Goal: Information Seeking & Learning: Learn about a topic

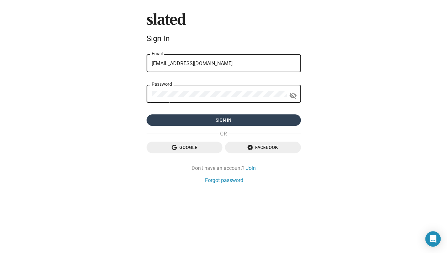
click at [233, 118] on span "Sign in" at bounding box center [224, 120] width 144 height 12
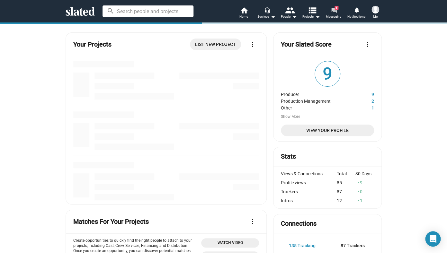
click at [334, 9] on mat-icon "forum" at bounding box center [333, 10] width 6 height 6
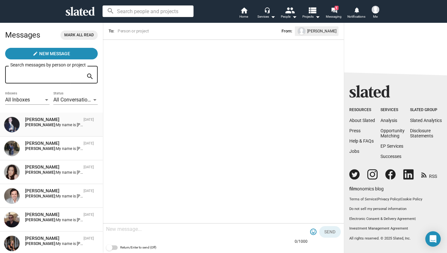
click at [46, 126] on strong "[PERSON_NAME]:" at bounding box center [40, 125] width 31 height 4
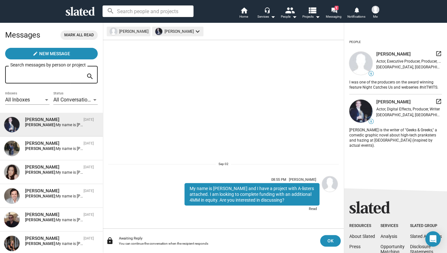
drag, startPoint x: 287, startPoint y: 199, endPoint x: 187, endPoint y: 188, distance: 100.8
click at [187, 188] on div "My name is [PERSON_NAME] and I have a project with A-listers attached. I am loo…" at bounding box center [251, 194] width 135 height 22
copy div "My name is [PERSON_NAME] and I have a project with A-listers attached. I am loo…"
click at [172, 107] on sl-generic-infinite-scroll "08:55 PM [PERSON_NAME] My name is [PERSON_NAME] and I have a project with A-lis…" at bounding box center [223, 134] width 241 height 188
click at [293, 16] on mat-icon "arrow_drop_down" at bounding box center [294, 17] width 8 height 8
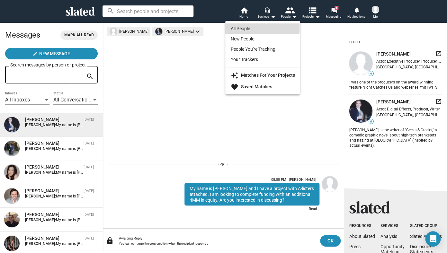
click at [245, 28] on link "All People" at bounding box center [262, 28] width 74 height 10
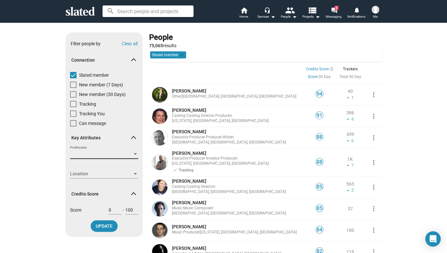
click at [136, 153] on div at bounding box center [135, 154] width 3 height 2
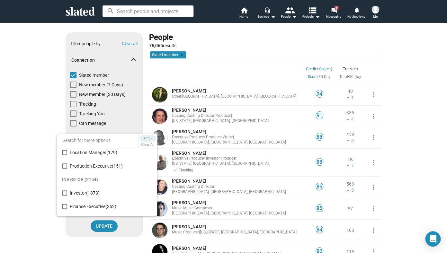
scroll to position [866, 0]
click at [65, 191] on mat-pseudo-checkbox at bounding box center [64, 192] width 5 height 5
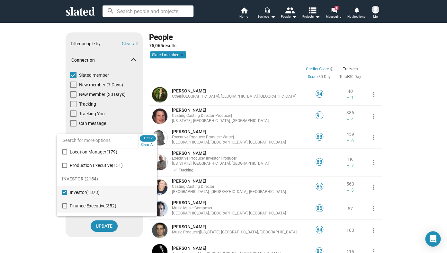
click at [64, 205] on mat-pseudo-checkbox at bounding box center [64, 205] width 5 height 5
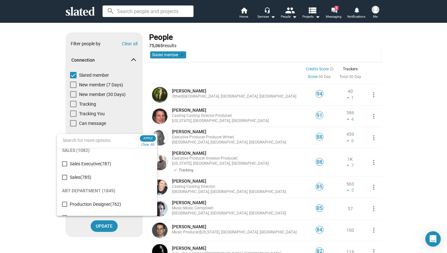
scroll to position [1042, 0]
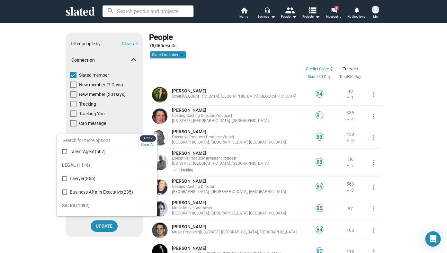
click at [150, 137] on span "Apply" at bounding box center [148, 138] width 12 height 6
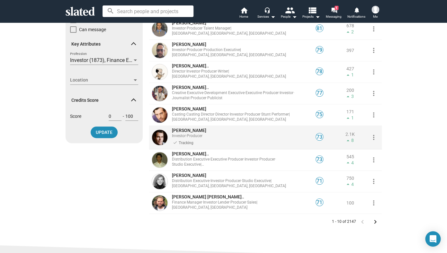
scroll to position [90, 0]
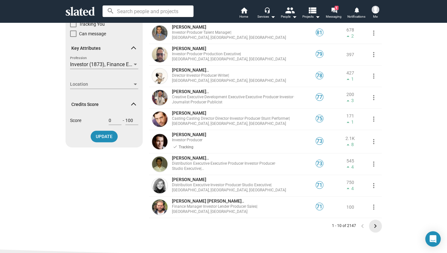
click at [376, 222] on mat-icon "keyboard_arrow_right" at bounding box center [375, 226] width 8 height 8
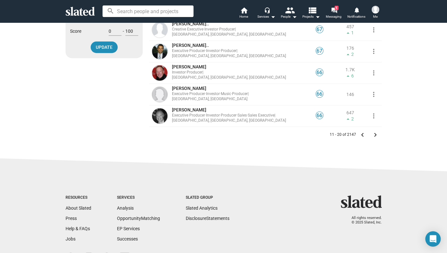
scroll to position [212, 0]
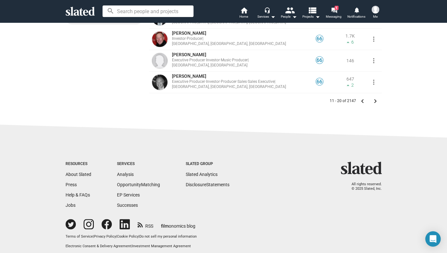
click at [375, 97] on mat-icon "keyboard_arrow_right" at bounding box center [375, 101] width 8 height 8
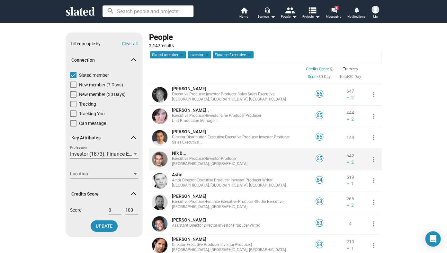
scroll to position [212, 0]
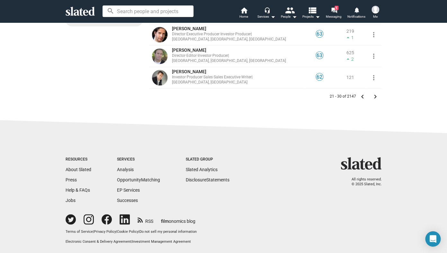
click at [376, 94] on mat-icon "keyboard_arrow_right" at bounding box center [375, 97] width 8 height 8
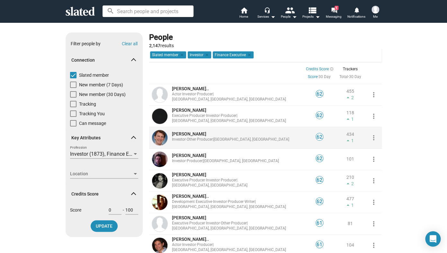
scroll to position [212, 0]
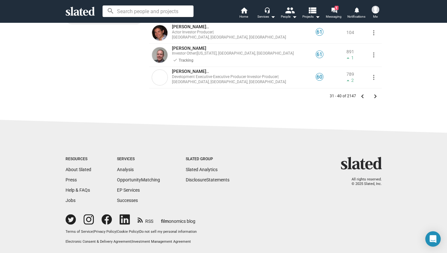
click at [375, 95] on mat-icon "keyboard_arrow_right" at bounding box center [375, 96] width 8 height 8
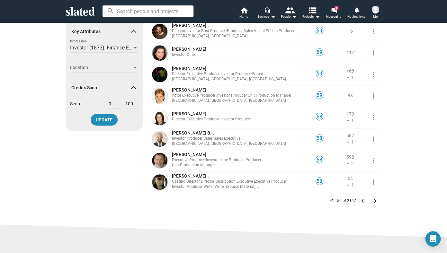
scroll to position [212, 0]
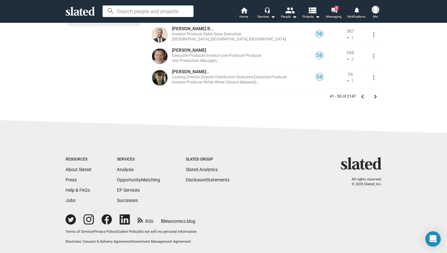
click at [376, 95] on mat-icon "keyboard_arrow_right" at bounding box center [375, 97] width 8 height 8
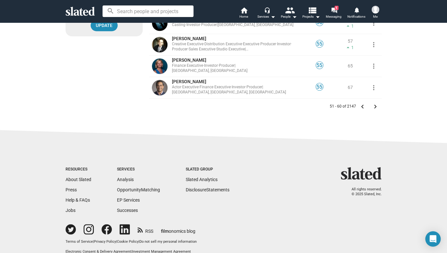
scroll to position [212, 0]
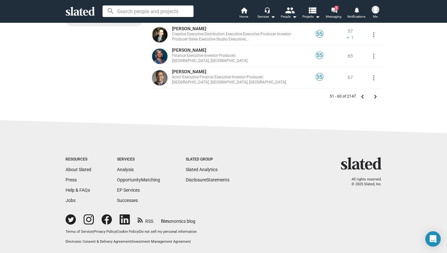
click at [375, 95] on mat-icon "keyboard_arrow_right" at bounding box center [375, 97] width 8 height 8
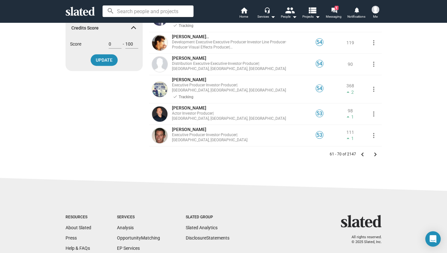
scroll to position [213, 0]
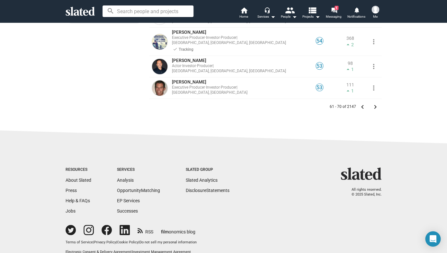
click at [375, 103] on mat-icon "keyboard_arrow_right" at bounding box center [375, 107] width 8 height 8
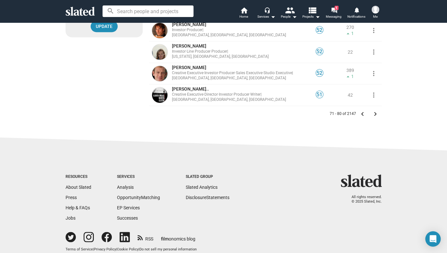
scroll to position [212, 0]
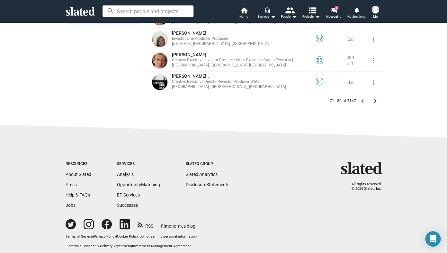
click at [376, 97] on mat-icon "keyboard_arrow_right" at bounding box center [375, 101] width 8 height 8
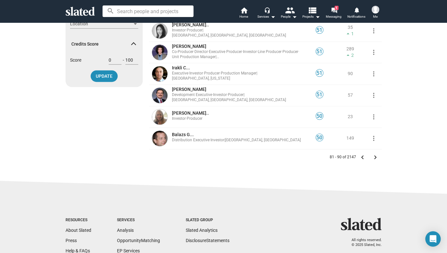
scroll to position [212, 0]
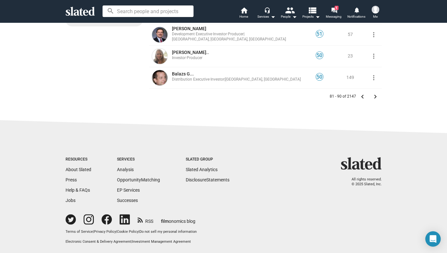
click at [375, 94] on mat-icon "keyboard_arrow_right" at bounding box center [375, 97] width 8 height 8
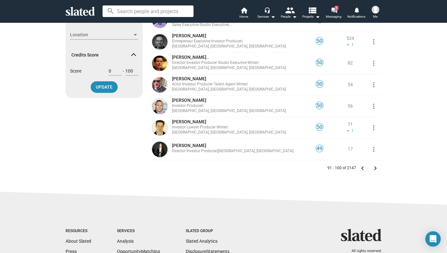
scroll to position [212, 0]
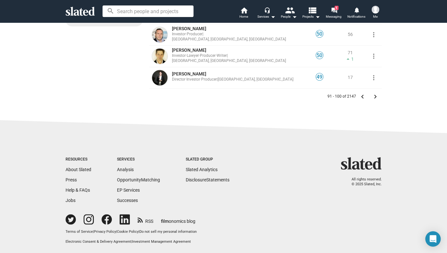
click at [374, 95] on mat-icon "keyboard_arrow_right" at bounding box center [375, 97] width 8 height 8
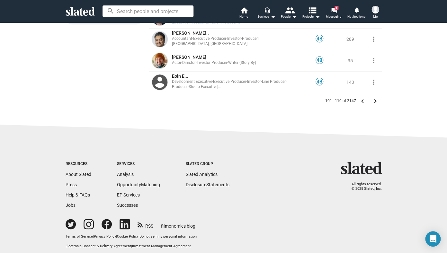
click at [376, 97] on mat-icon "keyboard_arrow_right" at bounding box center [375, 101] width 8 height 8
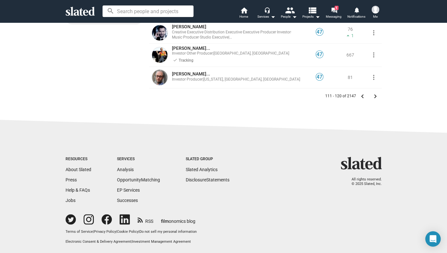
click at [375, 95] on mat-icon "keyboard_arrow_right" at bounding box center [375, 96] width 8 height 8
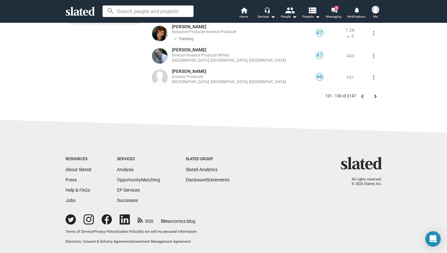
click at [375, 95] on mat-icon "keyboard_arrow_right" at bounding box center [375, 96] width 8 height 8
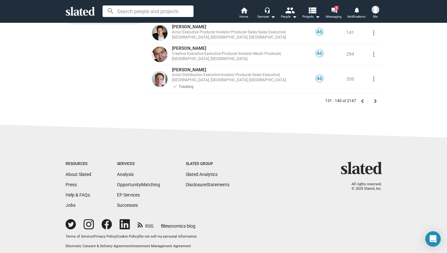
click at [376, 97] on mat-icon "keyboard_arrow_right" at bounding box center [375, 101] width 8 height 8
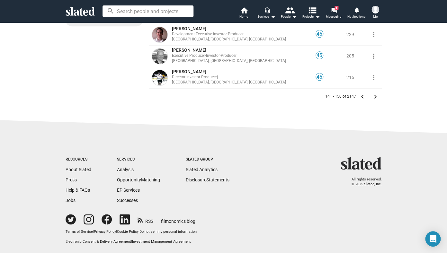
click at [375, 96] on mat-icon "keyboard_arrow_right" at bounding box center [375, 97] width 8 height 8
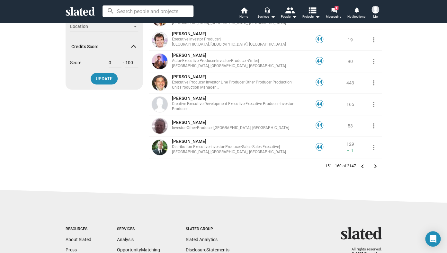
click at [376, 162] on mat-icon "keyboard_arrow_right" at bounding box center [375, 166] width 8 height 8
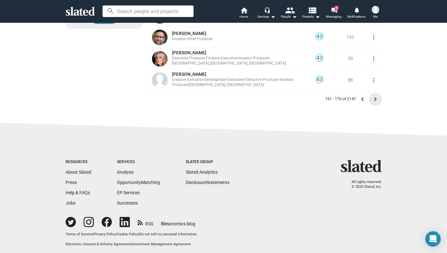
click at [376, 99] on mat-icon "keyboard_arrow_right" at bounding box center [375, 99] width 8 height 8
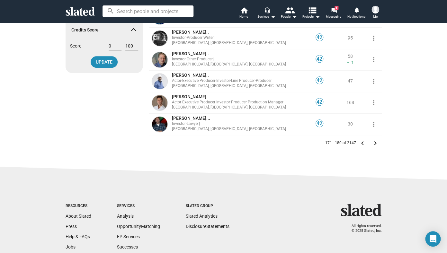
scroll to position [163, 0]
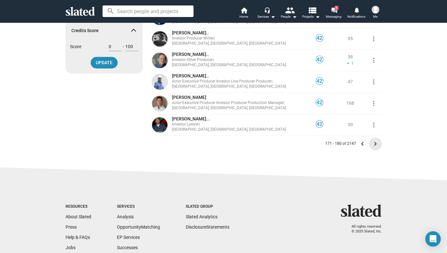
click at [375, 143] on mat-icon "keyboard_arrow_right" at bounding box center [375, 144] width 8 height 8
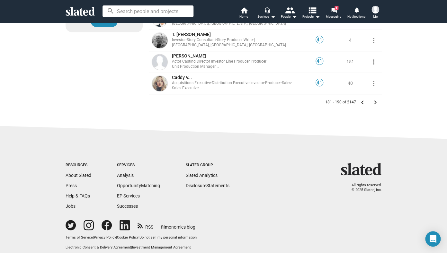
scroll to position [201, 0]
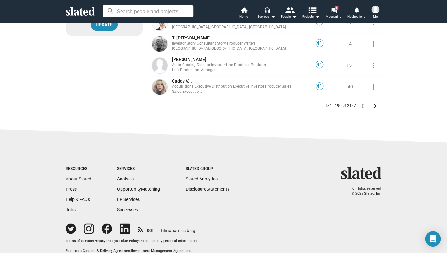
click at [375, 106] on mat-icon "keyboard_arrow_right" at bounding box center [375, 106] width 8 height 8
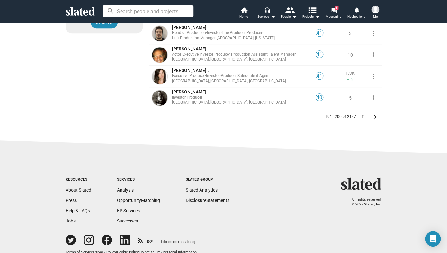
scroll to position [203, 0]
click at [376, 113] on mat-icon "keyboard_arrow_right" at bounding box center [375, 117] width 8 height 8
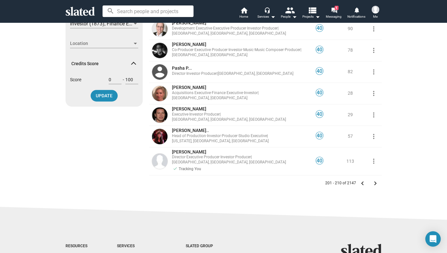
scroll to position [212, 0]
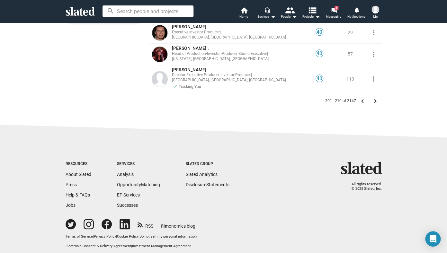
click at [374, 97] on mat-icon "keyboard_arrow_right" at bounding box center [375, 101] width 8 height 8
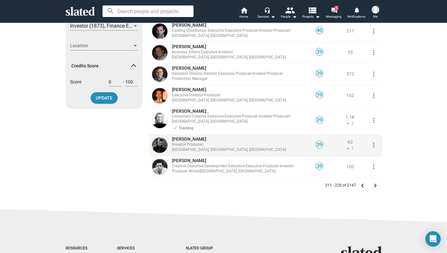
scroll to position [132, 0]
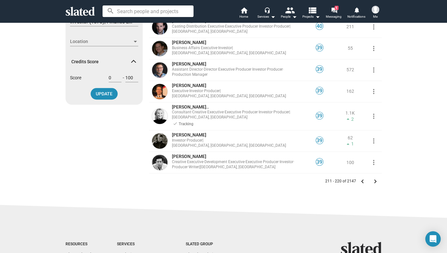
click at [375, 178] on mat-icon "keyboard_arrow_right" at bounding box center [375, 182] width 8 height 8
